Goal: Task Accomplishment & Management: Use online tool/utility

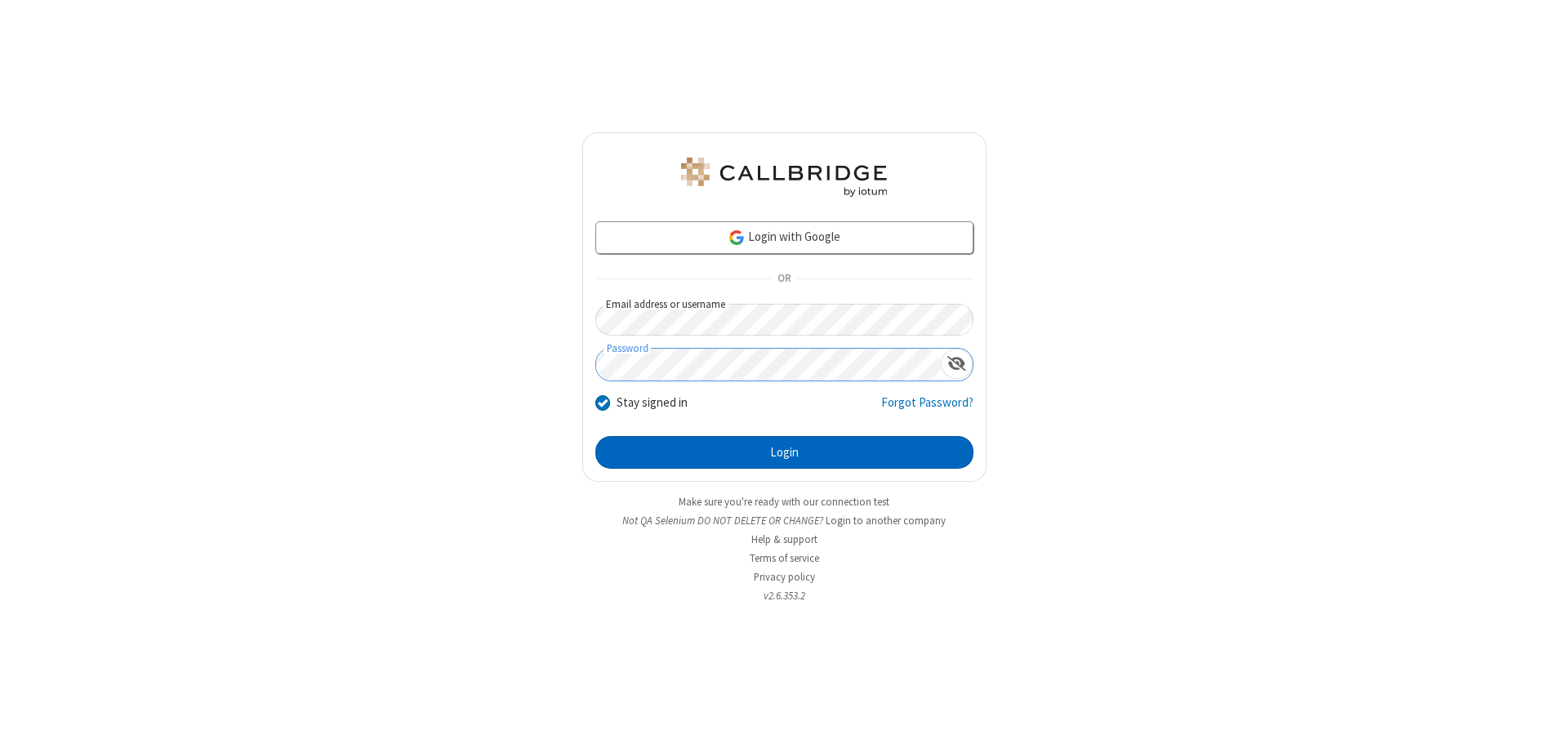
click at [784, 452] on button "Login" at bounding box center [784, 452] width 379 height 33
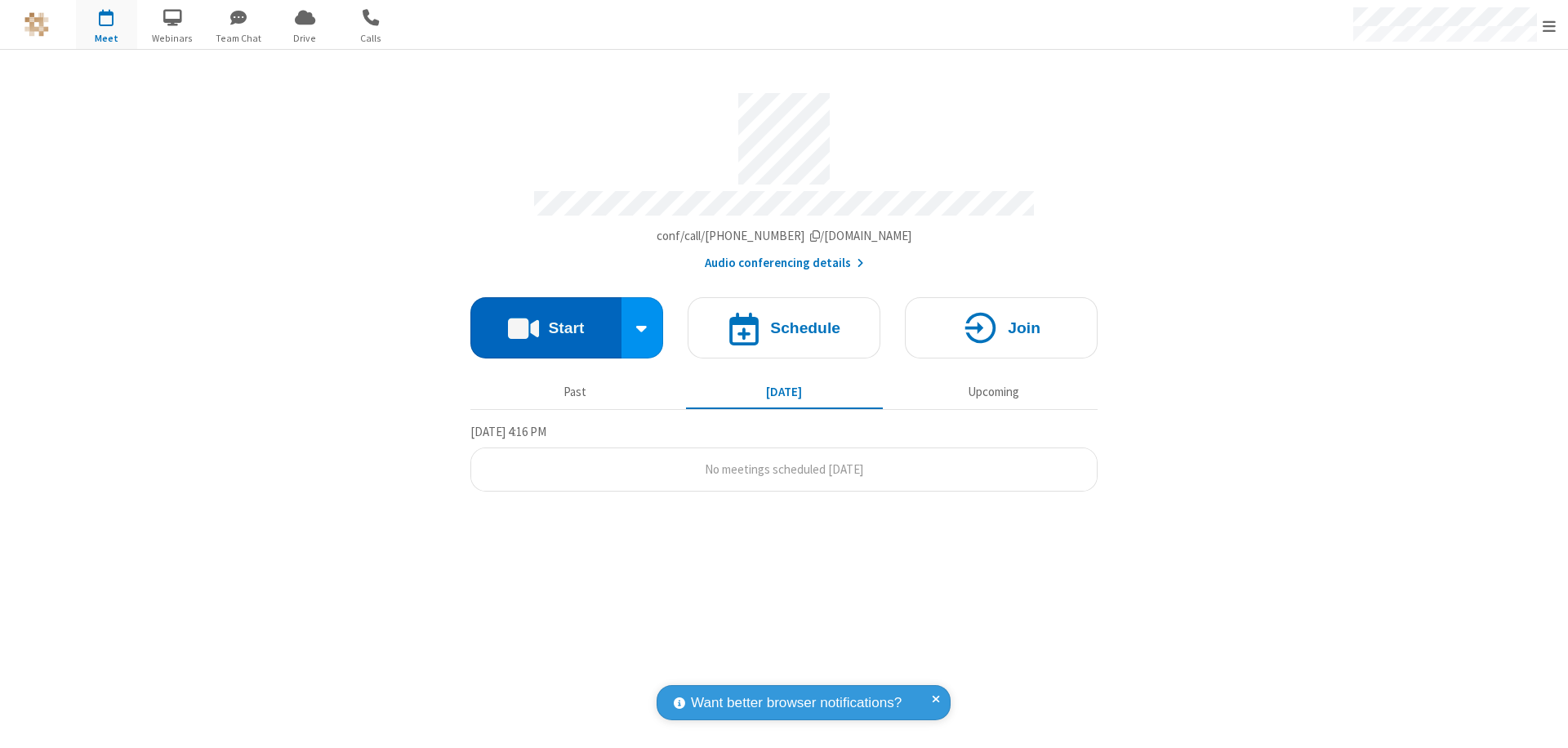
click at [546, 320] on button "Start" at bounding box center [546, 328] width 151 height 61
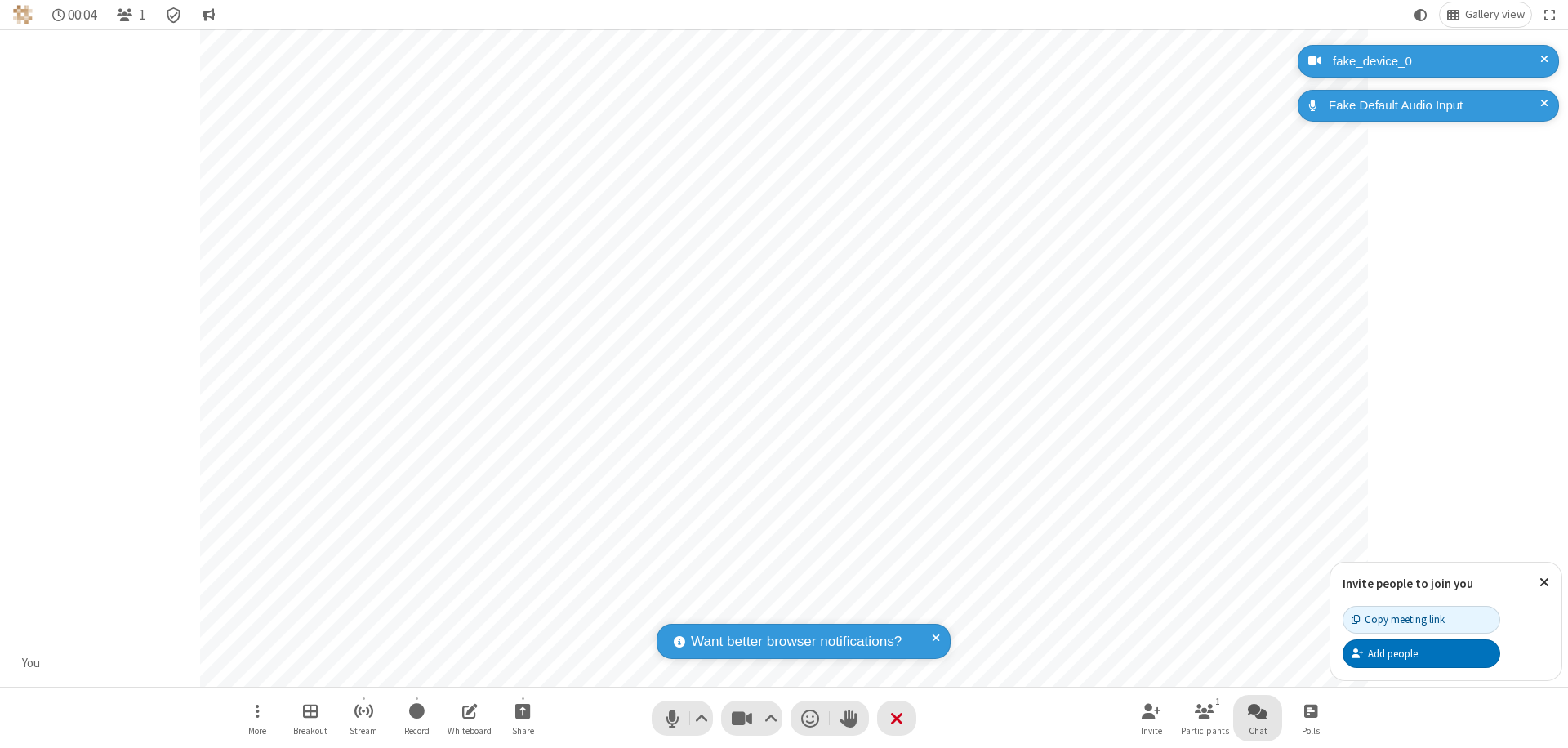
click at [1258, 711] on span "Open chat" at bounding box center [1259, 711] width 20 height 20
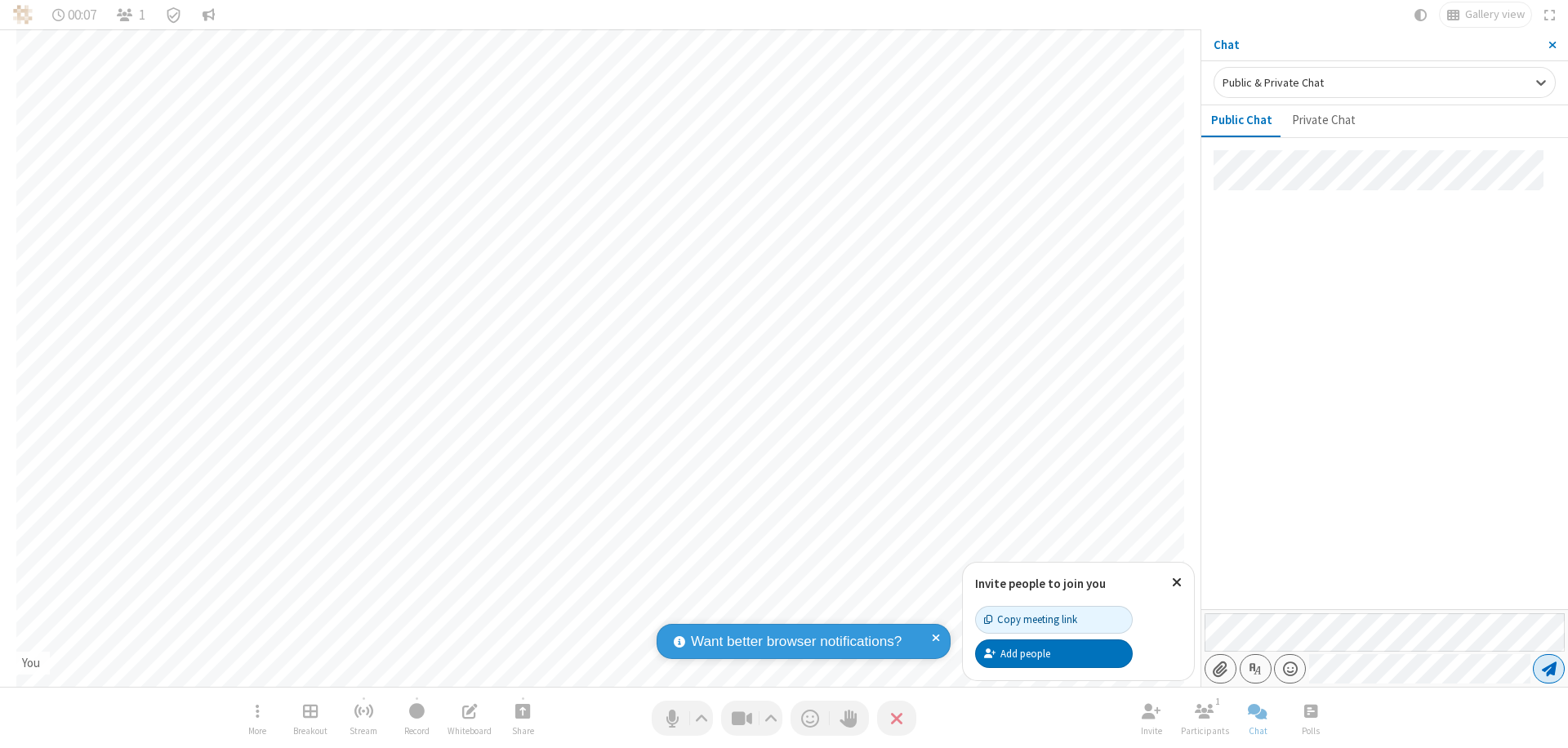
click at [1549, 669] on span "Send message" at bounding box center [1550, 669] width 15 height 16
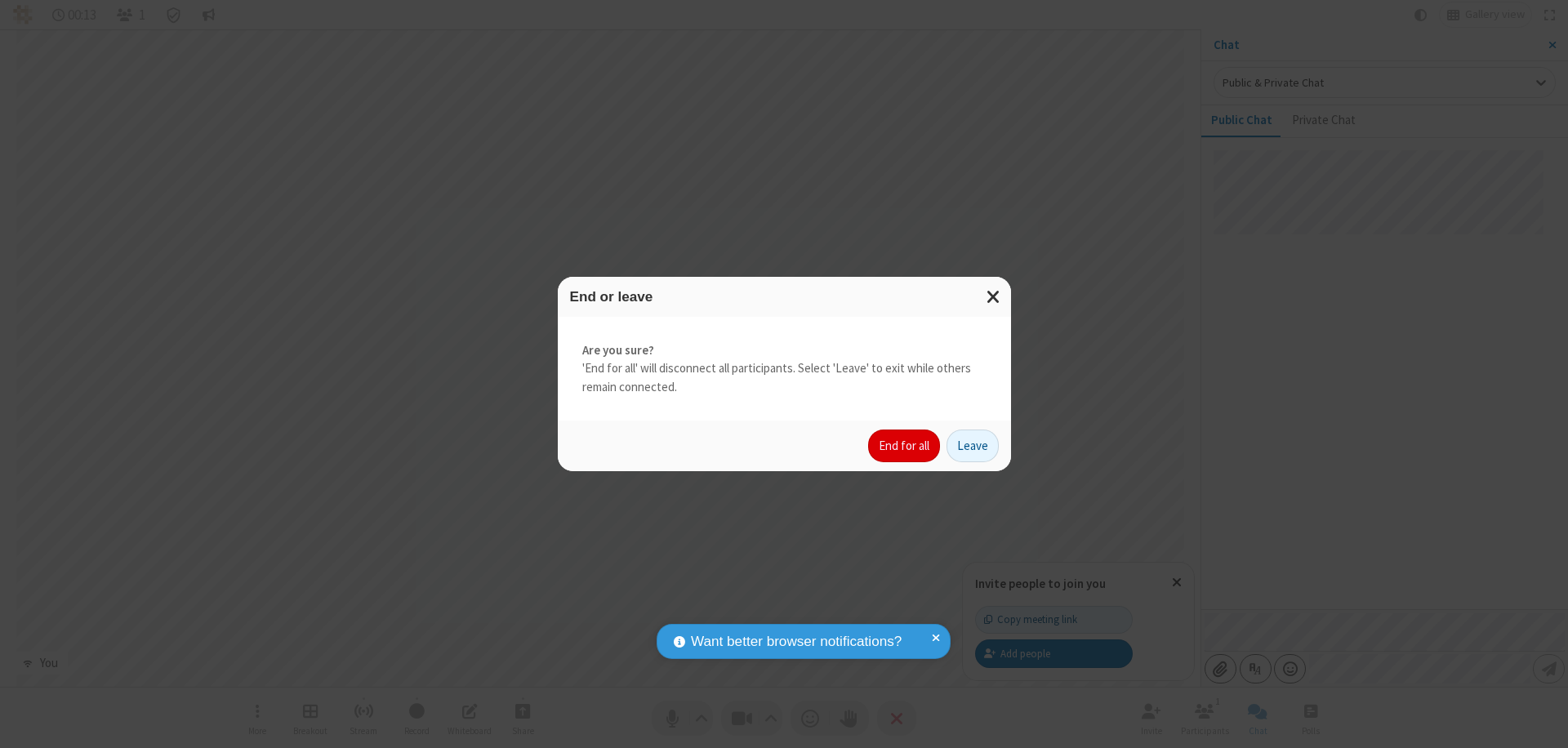
click at [905, 446] on button "End for all" at bounding box center [904, 446] width 72 height 33
